Goal: Book appointment/travel/reservation

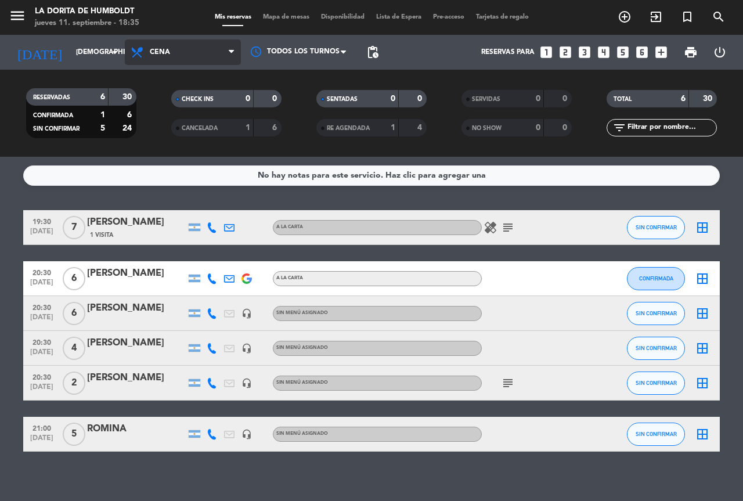
click at [169, 49] on span "Cena" at bounding box center [160, 52] width 20 height 8
click at [160, 131] on div "menu La [PERSON_NAME] de Humboldt jueves 11. septiembre - 18:35 Mis reservas Ma…" at bounding box center [371, 78] width 743 height 157
click at [164, 49] on span "Cena" at bounding box center [160, 52] width 20 height 8
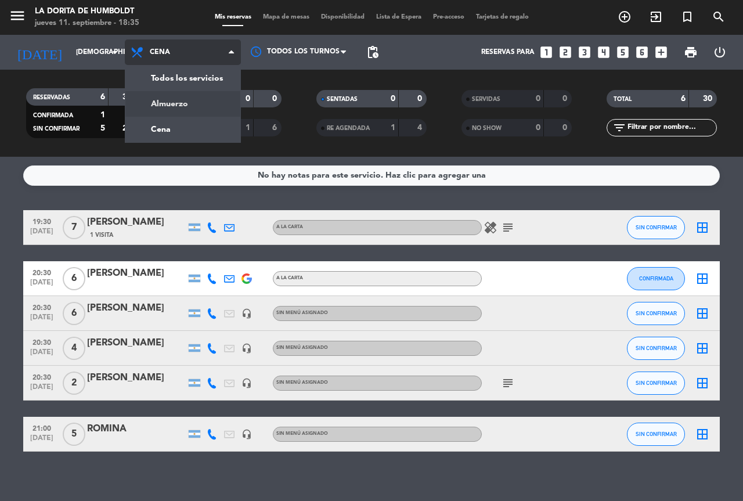
click at [165, 103] on div "menu La [PERSON_NAME] de Humboldt jueves 11. septiembre - 18:35 Mis reservas Ma…" at bounding box center [371, 78] width 743 height 157
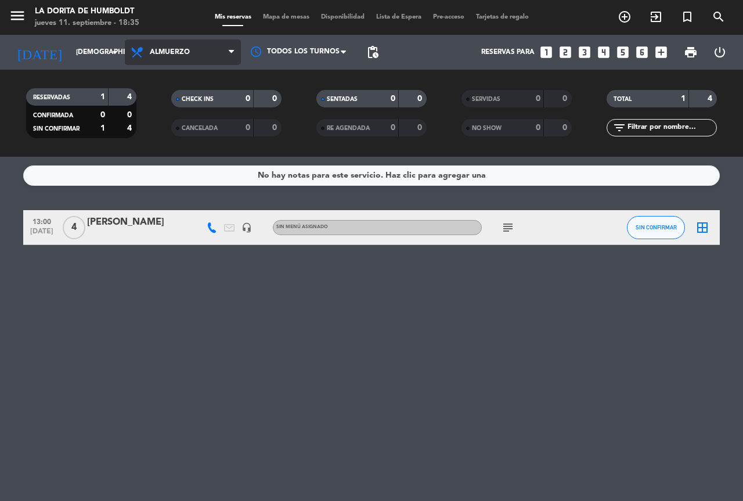
click at [183, 53] on span "Almuerzo" at bounding box center [170, 52] width 40 height 8
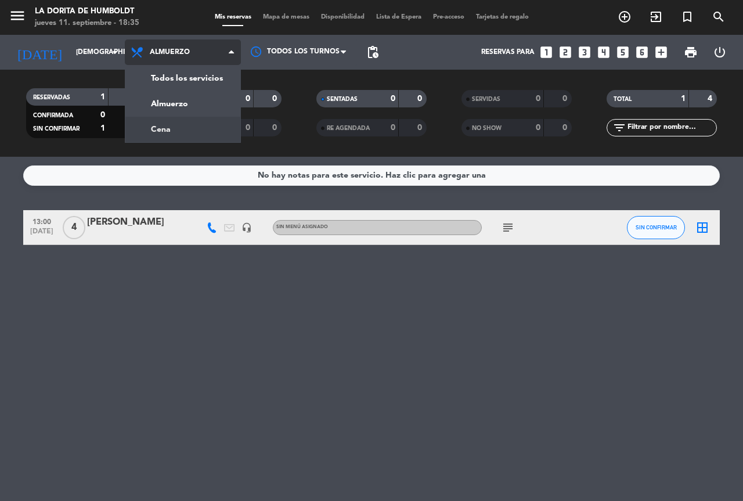
click at [158, 125] on div "menu La [PERSON_NAME] de Humboldt jueves 11. septiembre - 18:35 Mis reservas Ma…" at bounding box center [371, 78] width 743 height 157
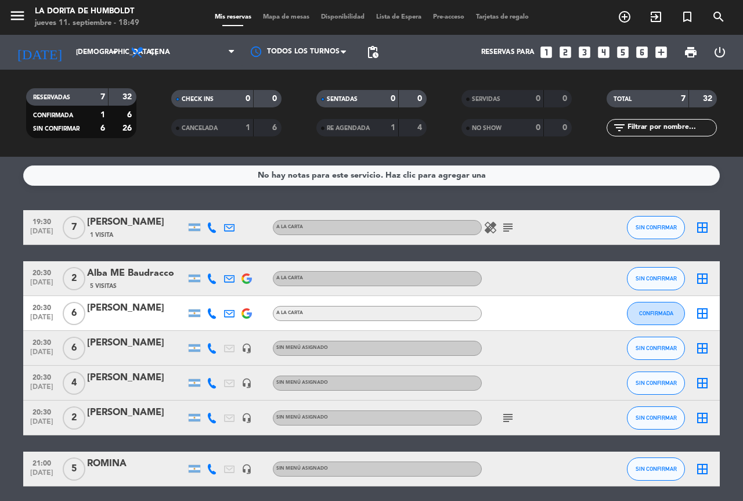
click at [619, 55] on icon "looks_5" at bounding box center [622, 52] width 15 height 15
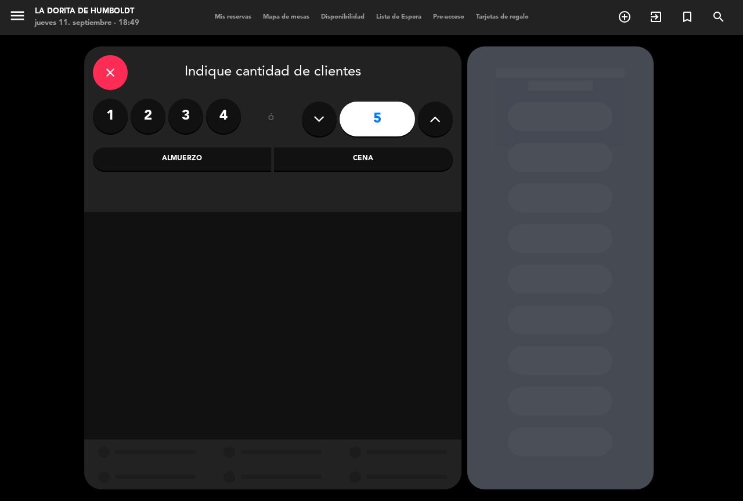
click at [351, 160] on div "Cena" at bounding box center [363, 158] width 179 height 23
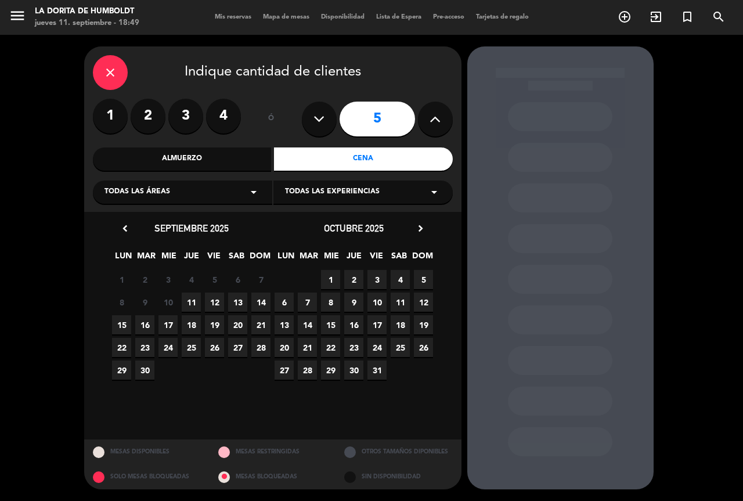
click at [189, 303] on span "11" at bounding box center [191, 302] width 19 height 19
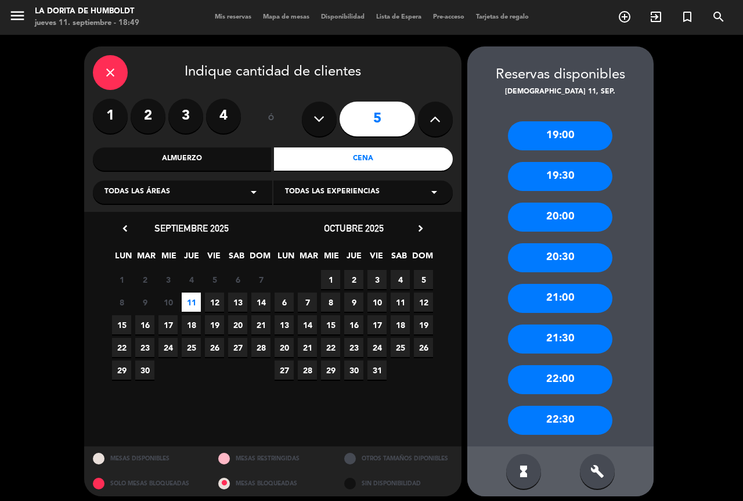
click at [572, 287] on div "21:00" at bounding box center [560, 298] width 104 height 29
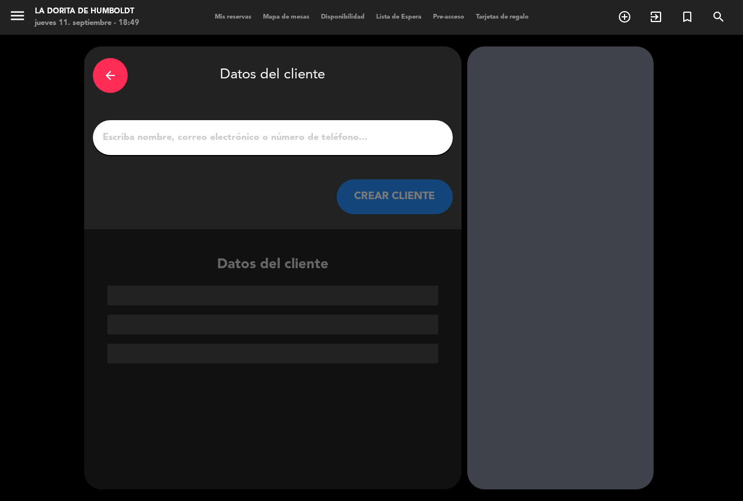
click at [218, 136] on input "1" at bounding box center [273, 137] width 342 height 16
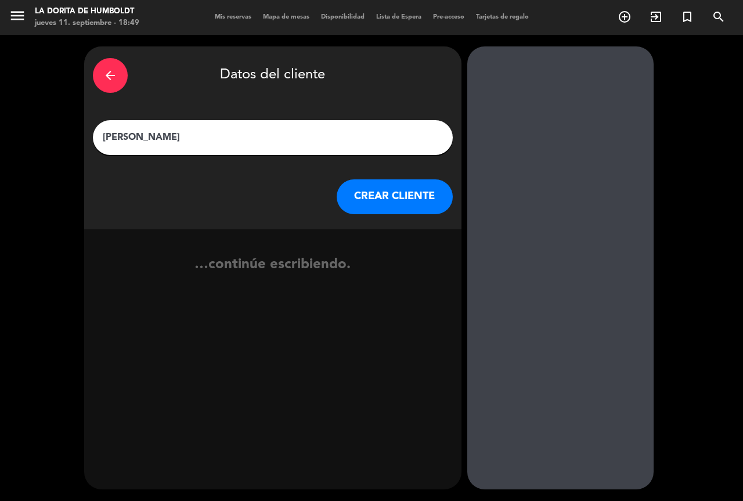
type input "[PERSON_NAME]"
click at [367, 201] on button "CREAR CLIENTE" at bounding box center [395, 196] width 116 height 35
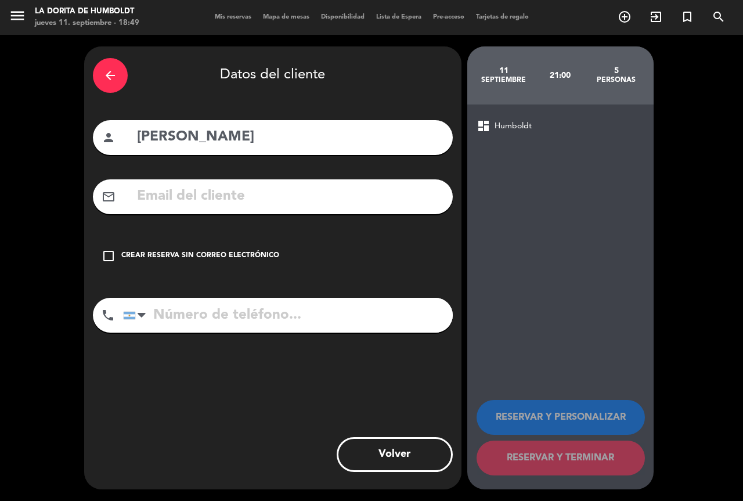
click at [104, 252] on icon "check_box_outline_blank" at bounding box center [109, 256] width 14 height 14
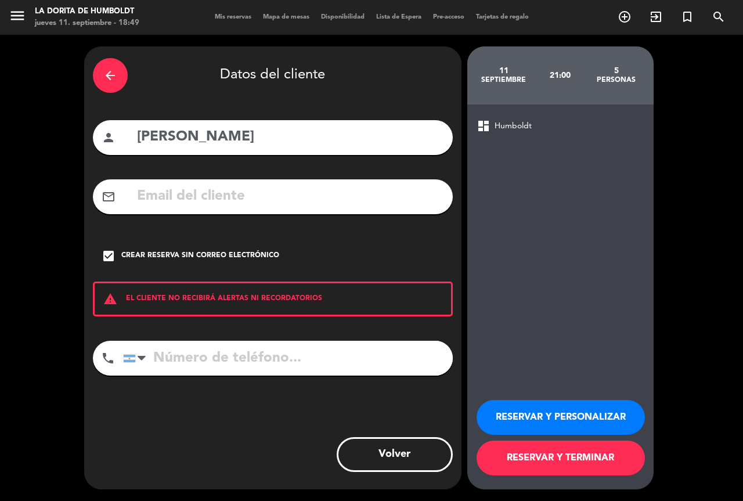
click at [565, 460] on button "RESERVAR Y TERMINAR" at bounding box center [561, 458] width 168 height 35
